Goal: Information Seeking & Learning: Learn about a topic

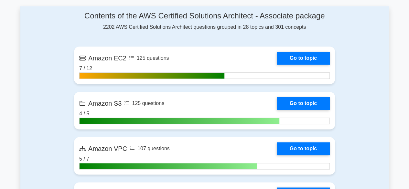
scroll to position [406, 0]
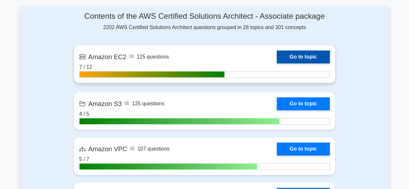
click at [292, 58] on link "Go to topic" at bounding box center [303, 56] width 53 height 13
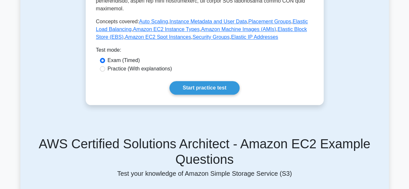
scroll to position [298, 0]
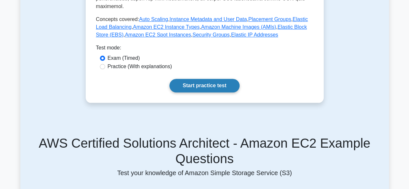
click at [192, 82] on link "Start practice test" at bounding box center [204, 86] width 70 height 14
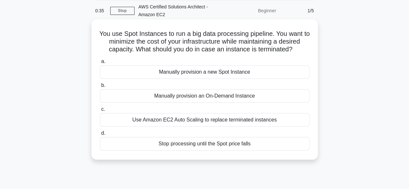
scroll to position [26, 0]
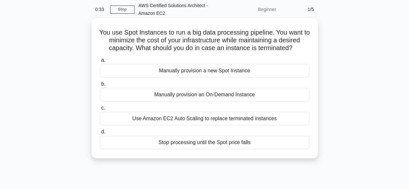
click at [181, 75] on div "Manually provision a new Spot Instance" at bounding box center [204, 71] width 209 height 14
click at [100, 62] on input "a. Manually provision a new Spot Instance" at bounding box center [100, 60] width 0 height 4
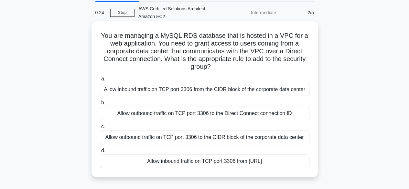
scroll to position [25, 0]
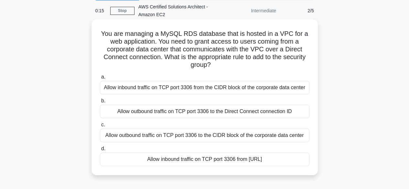
click at [159, 137] on div "Allow outbound traffic on TCP port 3306 to the CIDR block of the corporate data…" at bounding box center [204, 136] width 209 height 14
click at [100, 127] on input "c. Allow outbound traffic on TCP port 3306 to the CIDR block of the corporate d…" at bounding box center [100, 125] width 0 height 4
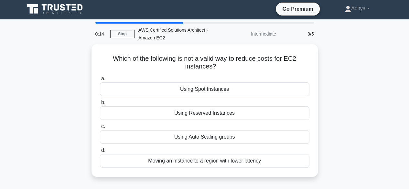
scroll to position [0, 0]
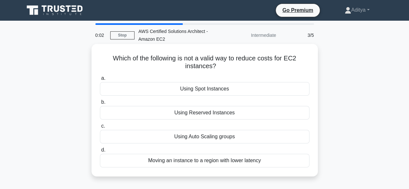
click at [169, 116] on div "Using Reserved Instances" at bounding box center [204, 113] width 209 height 14
click at [100, 104] on input "b. Using Reserved Instances" at bounding box center [100, 102] width 0 height 4
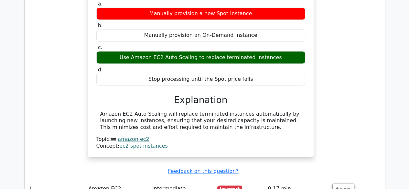
scroll to position [561, 0]
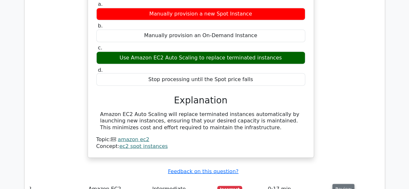
click at [342, 184] on button "Review" at bounding box center [343, 189] width 22 height 10
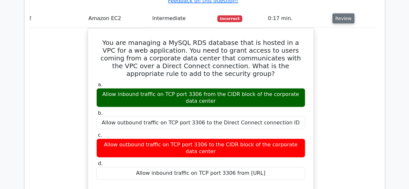
scroll to position [732, 0]
